Goal: Task Accomplishment & Management: Manage account settings

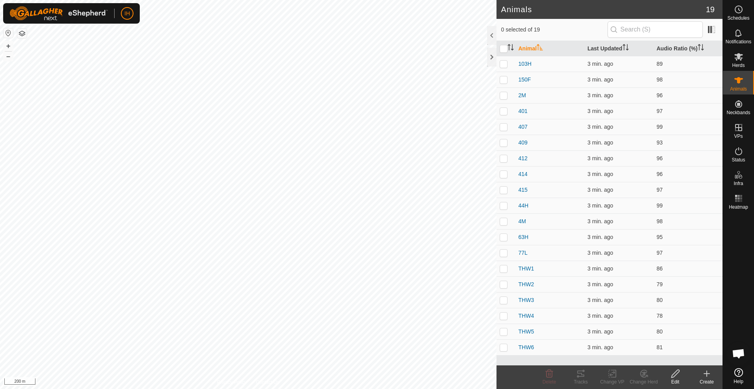
click at [20, 33] on button "button" at bounding box center [21, 33] width 9 height 9
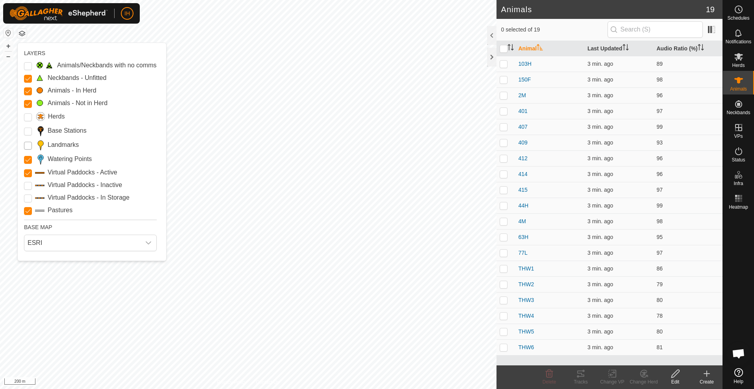
click at [32, 145] on input "Landmarks" at bounding box center [28, 146] width 8 height 8
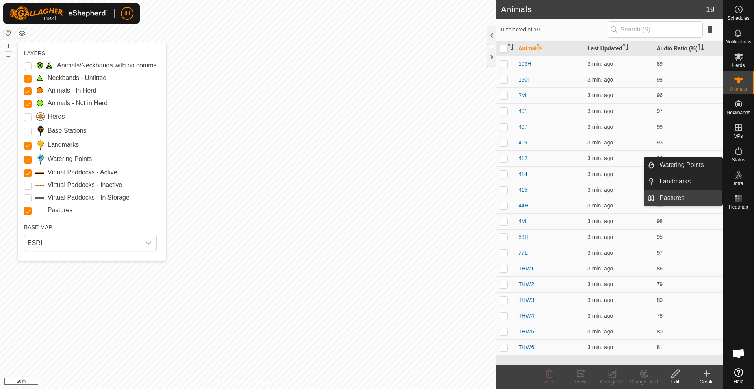
click at [665, 198] on link "Pastures" at bounding box center [688, 198] width 67 height 16
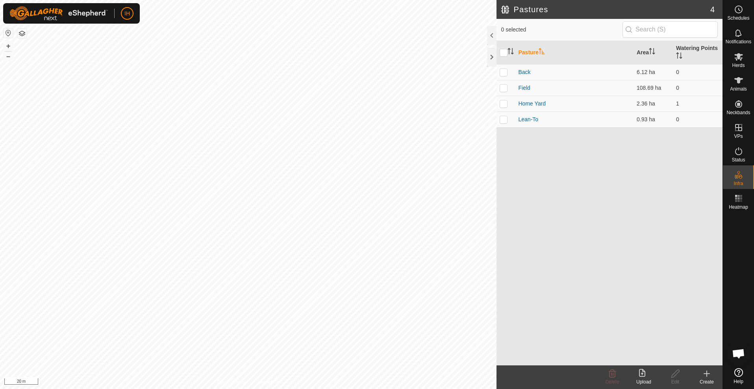
click at [713, 376] on create-svg-icon at bounding box center [707, 373] width 32 height 9
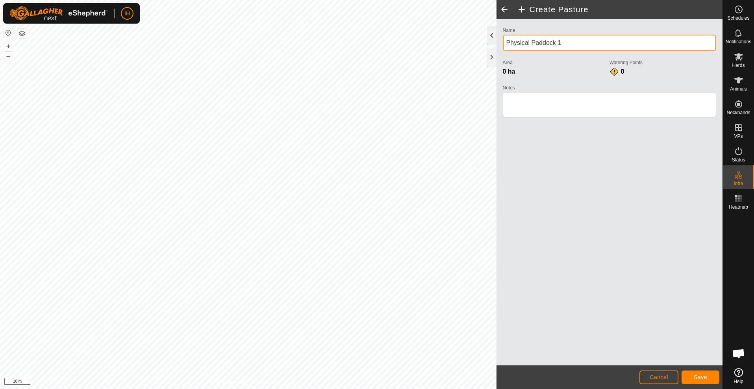
click at [464, 42] on div "Create Pasture Name Physical Paddock 1 Area 0 ha Watering Points 0 Notes Cancel…" at bounding box center [361, 194] width 723 height 389
drag, startPoint x: 566, startPoint y: 43, endPoint x: 505, endPoint y: 41, distance: 60.7
click at [505, 41] on input "Physical Paddock 1" at bounding box center [610, 43] width 214 height 17
type input "[PERSON_NAME]"
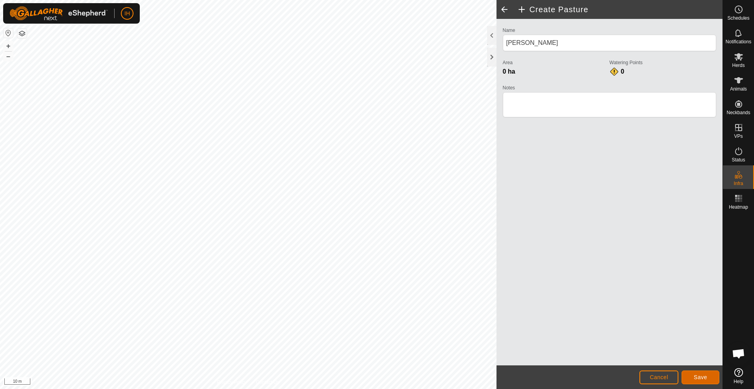
click at [696, 377] on span "Save" at bounding box center [700, 377] width 13 height 6
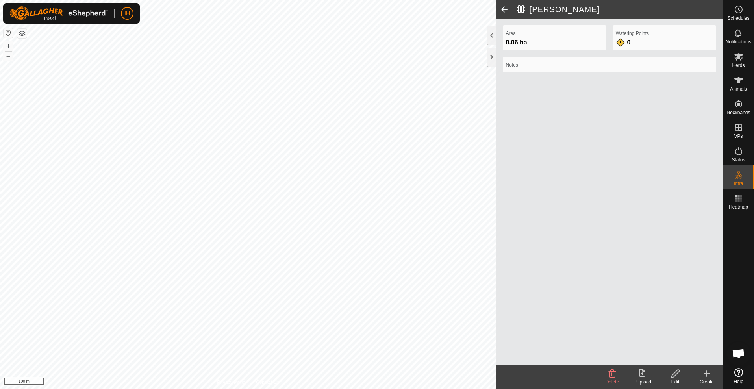
click at [20, 35] on button "button" at bounding box center [21, 33] width 9 height 9
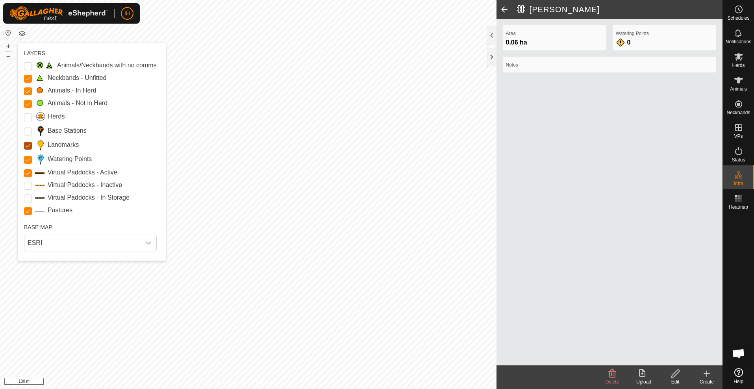
click at [29, 147] on input "Landmarks" at bounding box center [28, 146] width 8 height 8
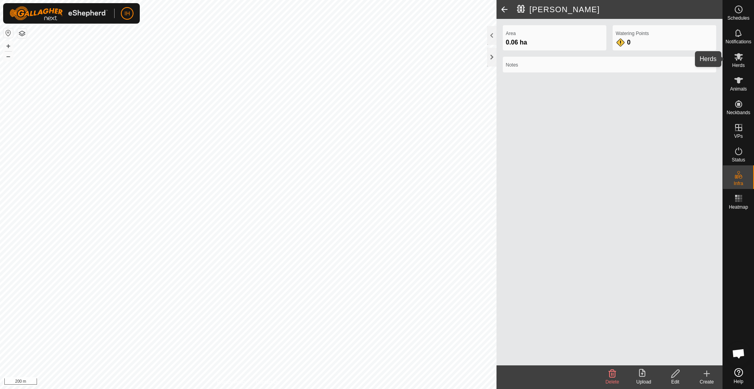
click at [735, 59] on icon at bounding box center [738, 56] width 9 height 9
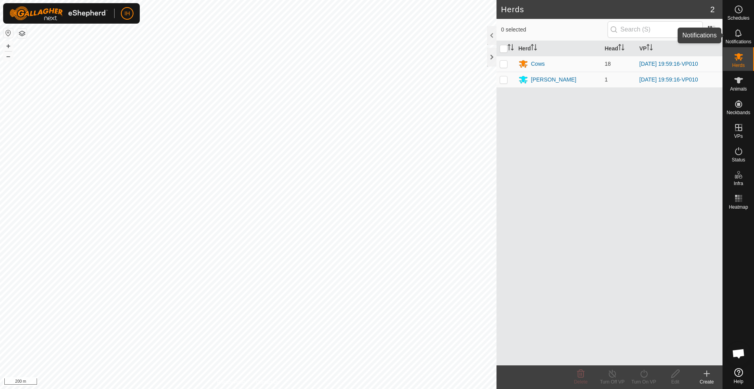
click at [739, 37] on icon at bounding box center [738, 32] width 9 height 9
